Goal: Task Accomplishment & Management: Manage account settings

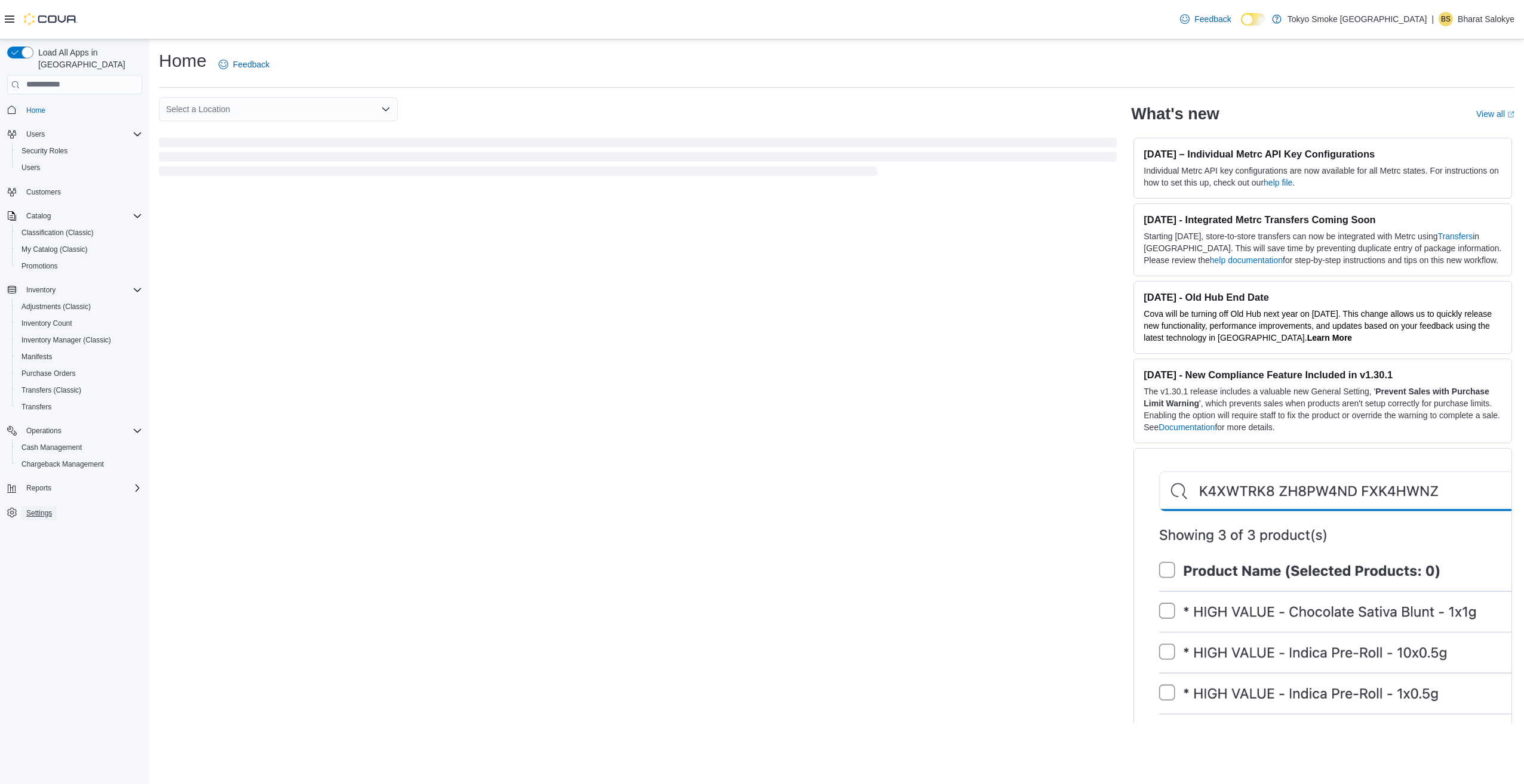
click at [37, 508] on span "Settings" at bounding box center [39, 513] width 26 height 10
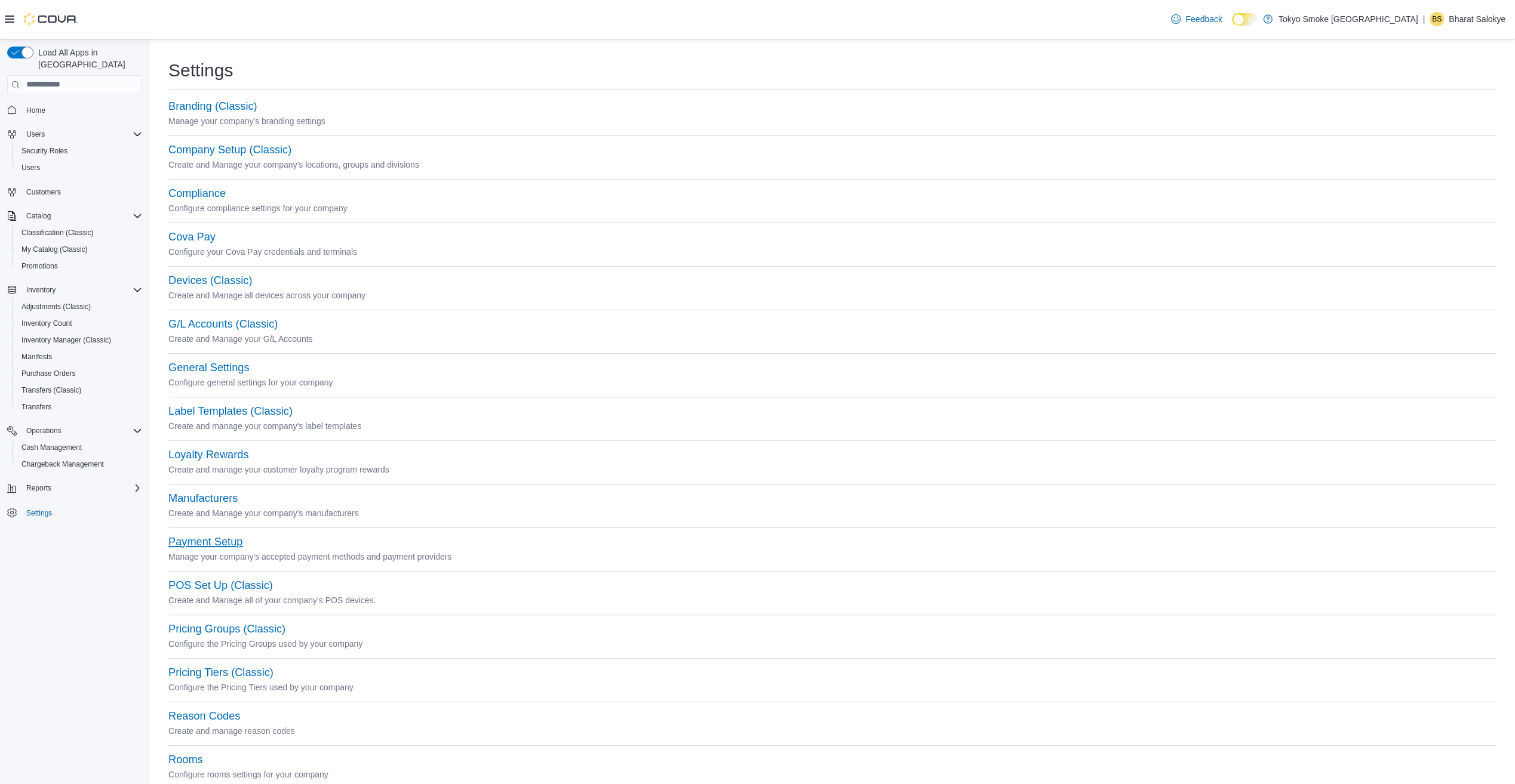
click at [200, 543] on button "Payment Setup" at bounding box center [205, 542] width 74 height 12
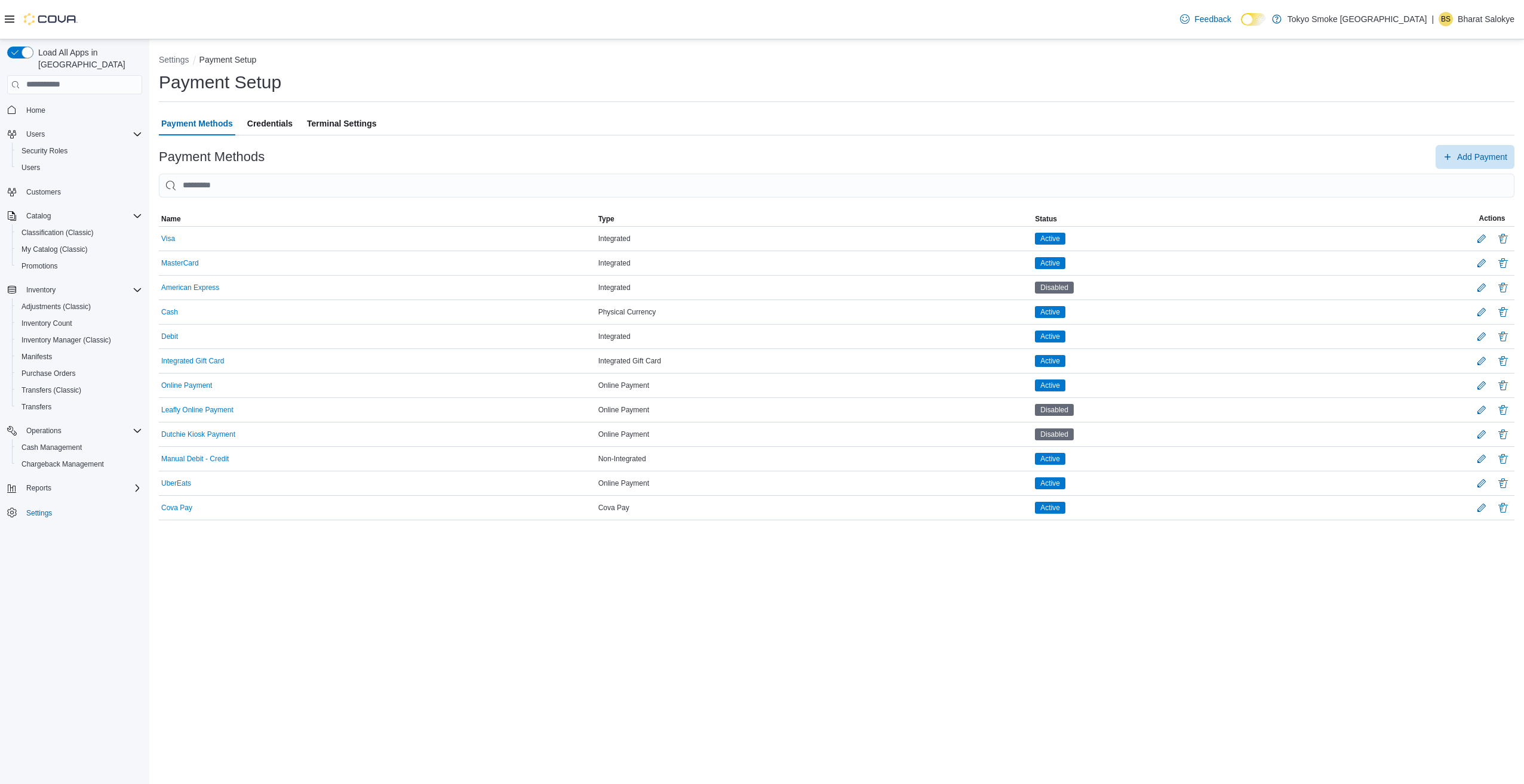
click at [331, 123] on span "Terminal Settings" at bounding box center [342, 123] width 70 height 24
